Goal: Information Seeking & Learning: Learn about a topic

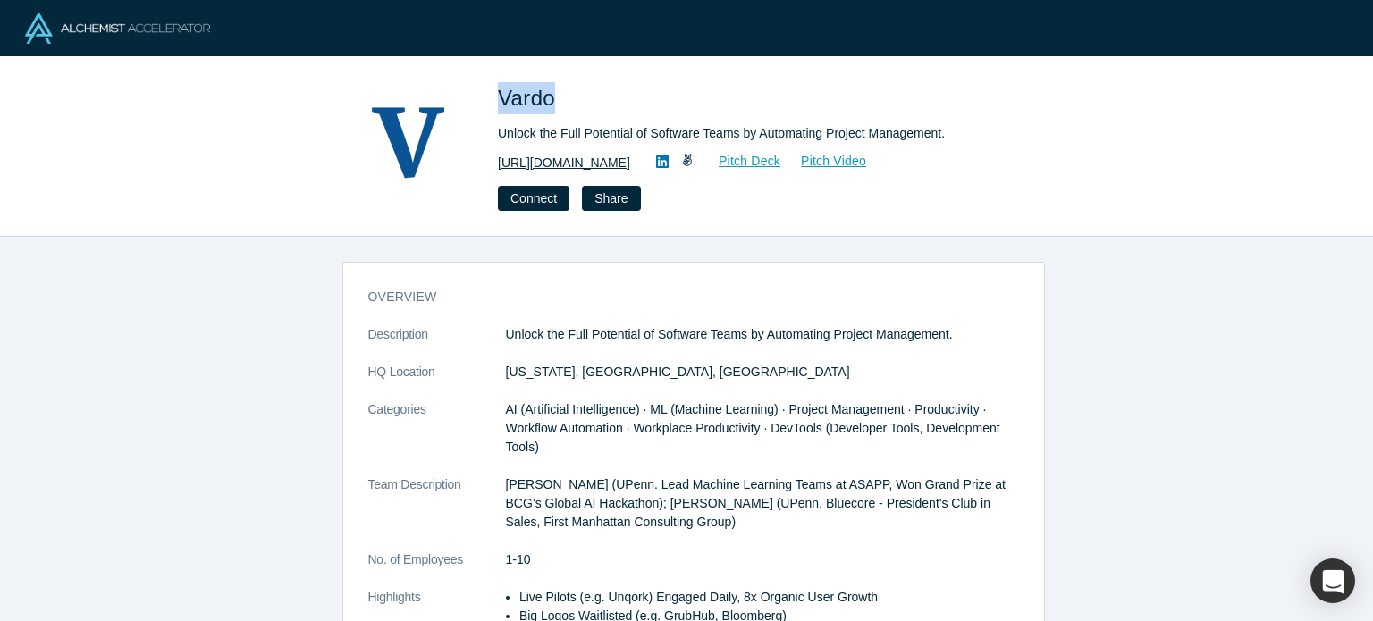
click at [630, 163] on link "[URL][DOMAIN_NAME]" at bounding box center [564, 163] width 132 height 19
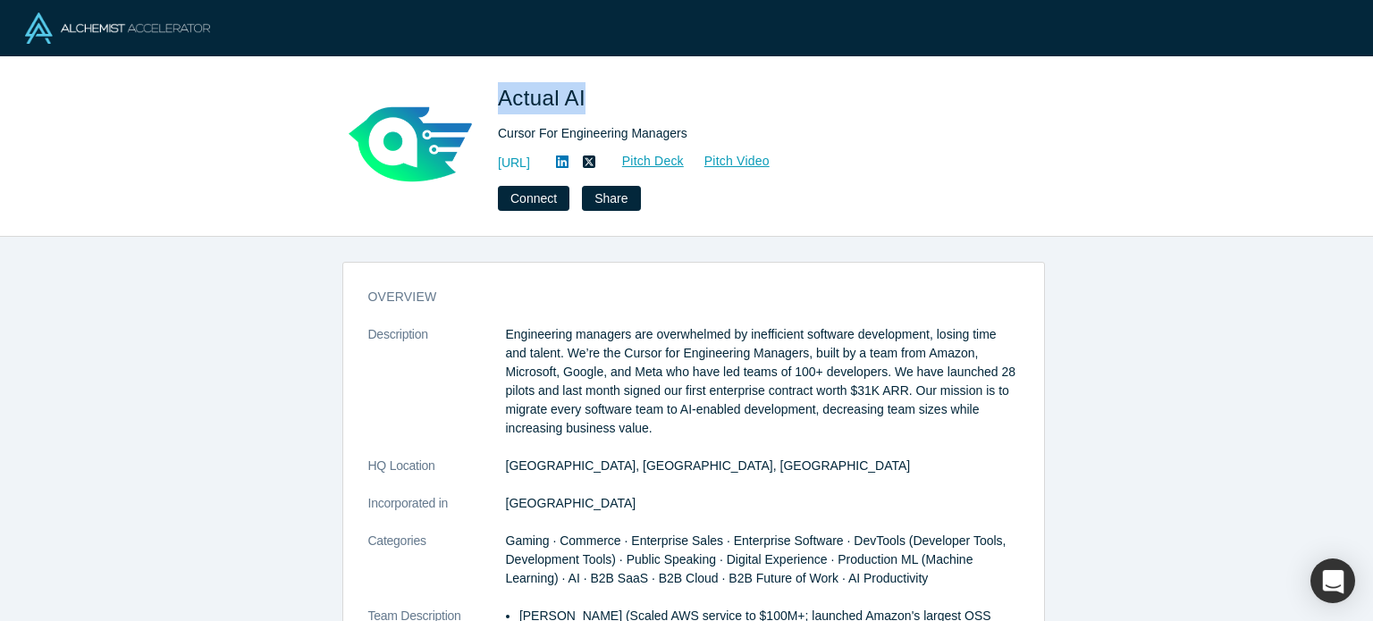
drag, startPoint x: 497, startPoint y: 105, endPoint x: 583, endPoint y: 99, distance: 86.0
click at [583, 99] on span "Actual AI" at bounding box center [545, 98] width 94 height 24
copy span "Actual AI"
click at [530, 164] on link "https://actual.ai" at bounding box center [514, 163] width 32 height 19
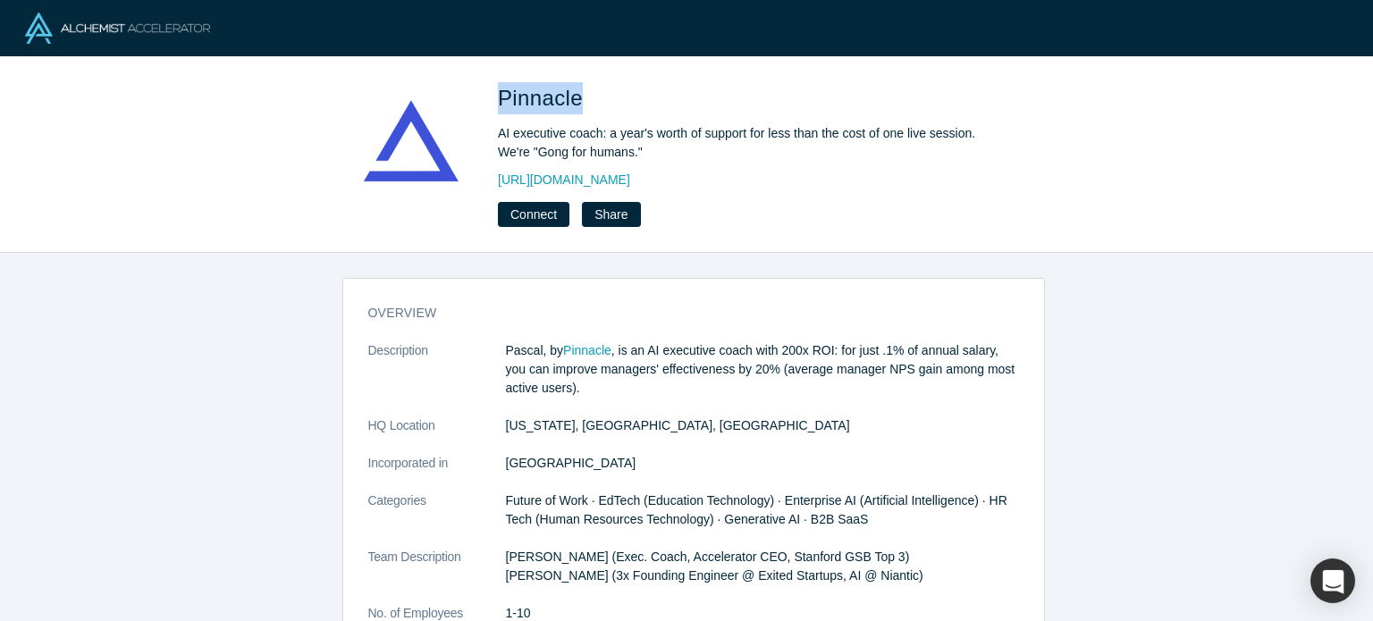
drag, startPoint x: 500, startPoint y: 101, endPoint x: 577, endPoint y: 100, distance: 77.8
click at [577, 100] on span "Pinnacle" at bounding box center [543, 98] width 91 height 24
click at [540, 188] on link "http://www.heypinnacle.com" at bounding box center [564, 180] width 132 height 19
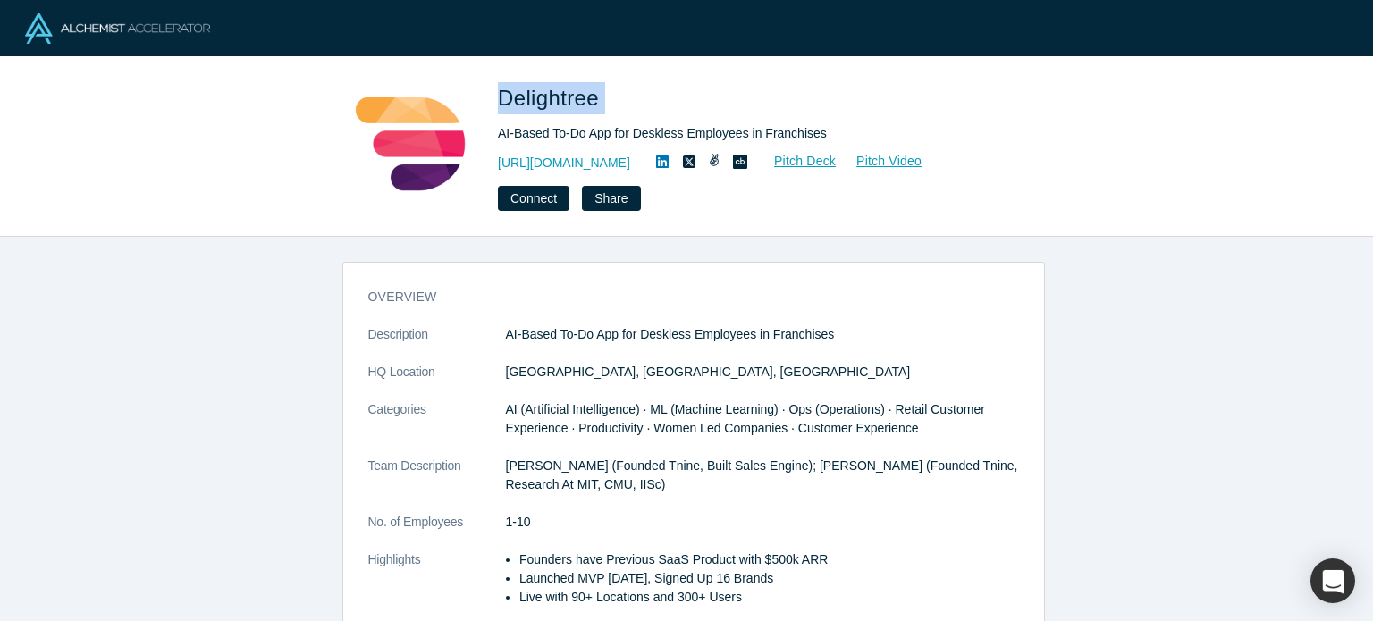
drag, startPoint x: 501, startPoint y: 91, endPoint x: 602, endPoint y: 93, distance: 101.0
click at [602, 93] on span "Delightree" at bounding box center [551, 98] width 107 height 24
copy span "Delightree"
click at [627, 165] on link "https://www.delightree.com" at bounding box center [564, 163] width 132 height 19
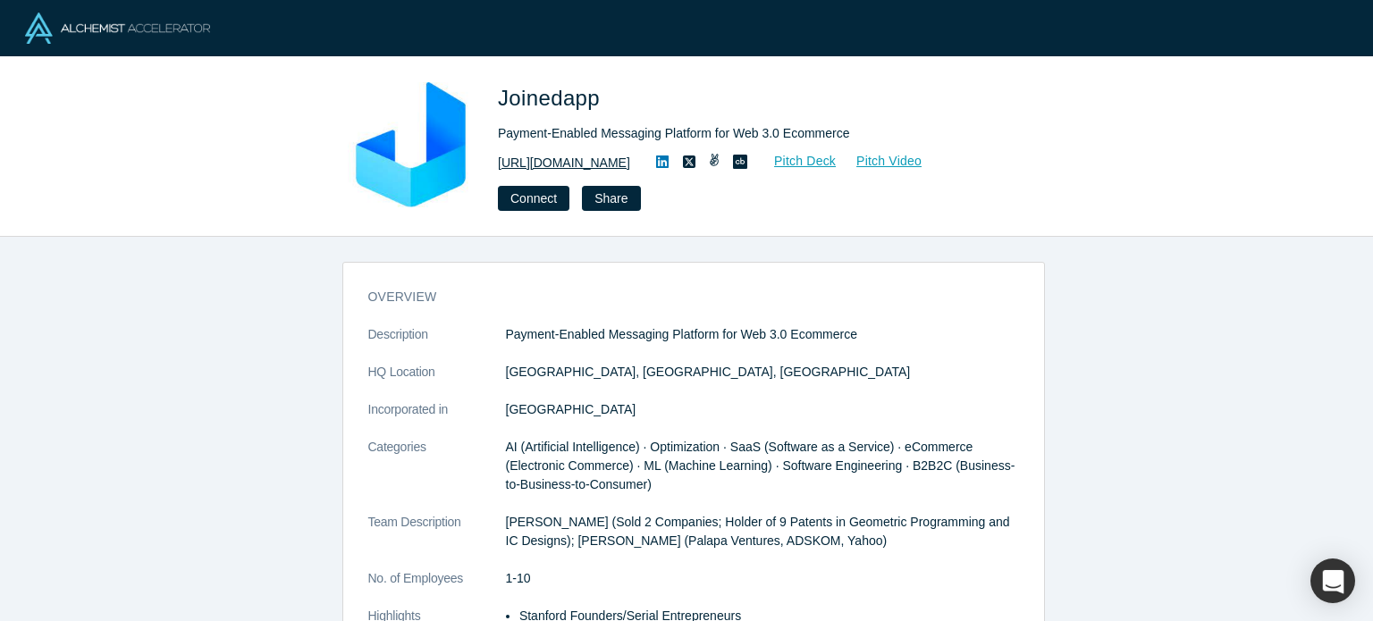
click at [554, 162] on link "https://joinedapp.com" at bounding box center [564, 163] width 132 height 19
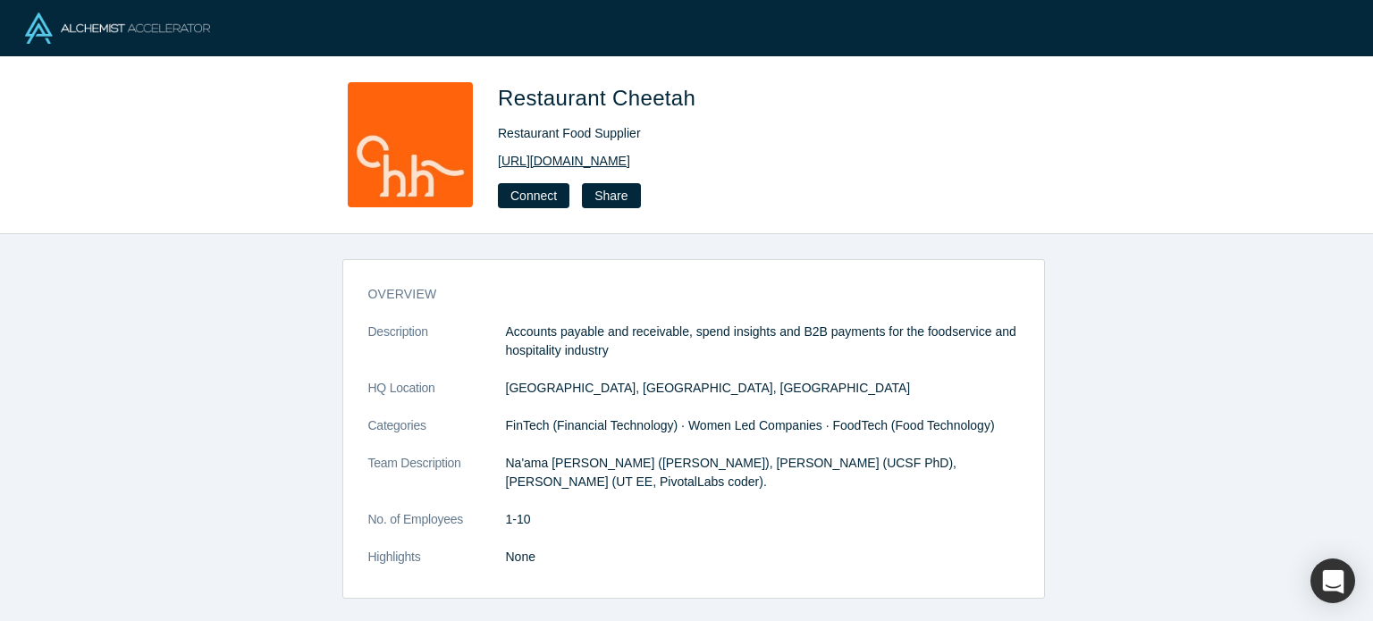
click at [533, 164] on link "[URL][DOMAIN_NAME]" at bounding box center [564, 161] width 132 height 19
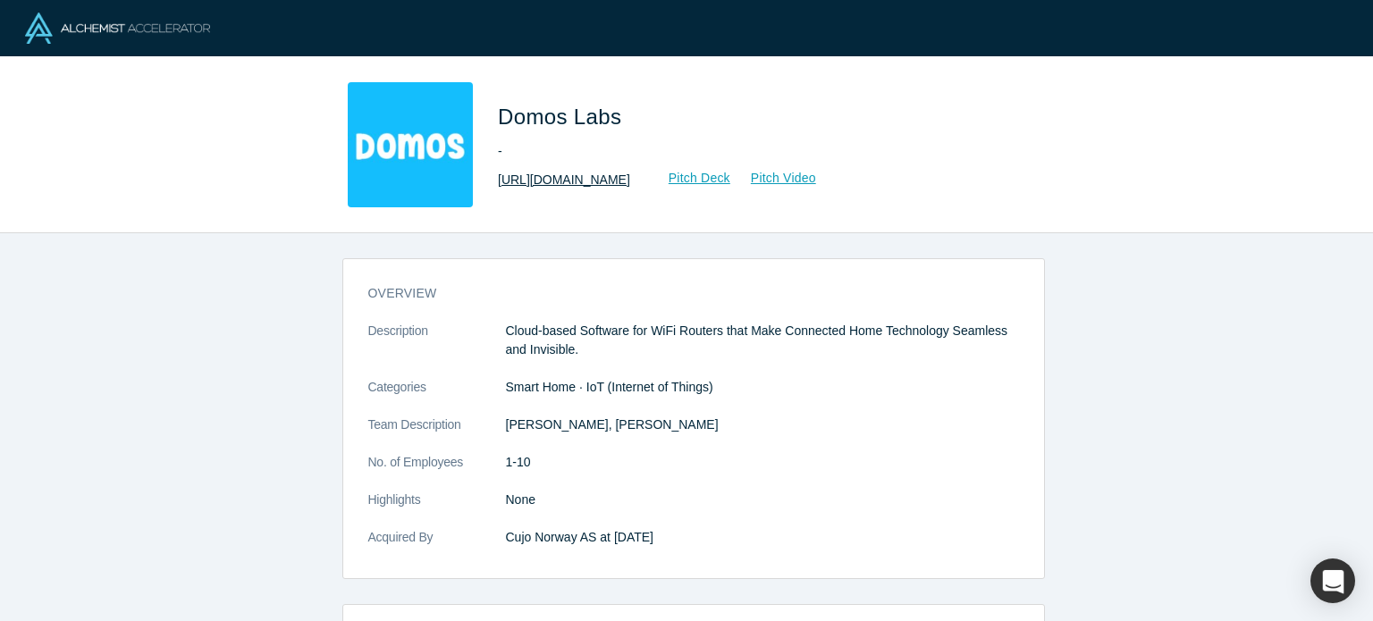
click at [534, 181] on link "[URL][DOMAIN_NAME]" at bounding box center [564, 180] width 132 height 19
